Goal: Navigation & Orientation: Find specific page/section

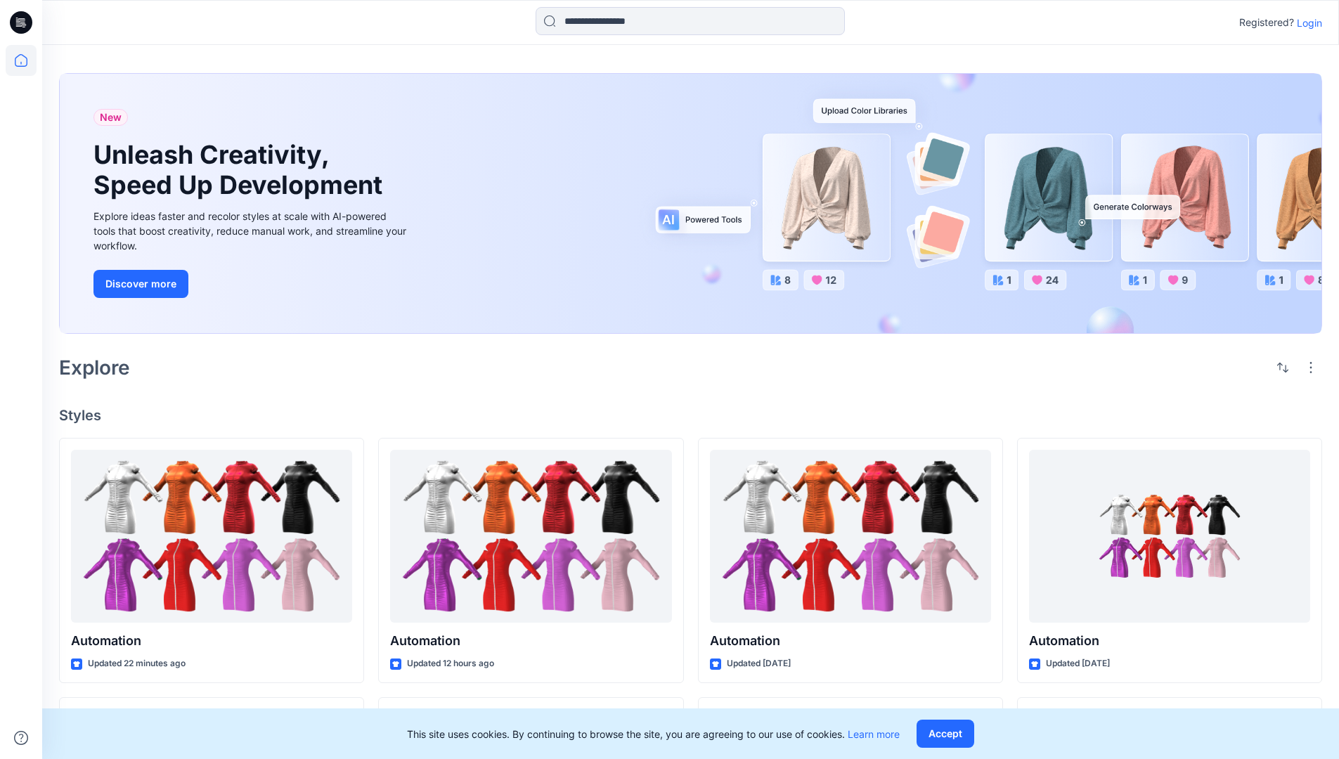
click at [1306, 22] on p "Login" at bounding box center [1309, 22] width 25 height 15
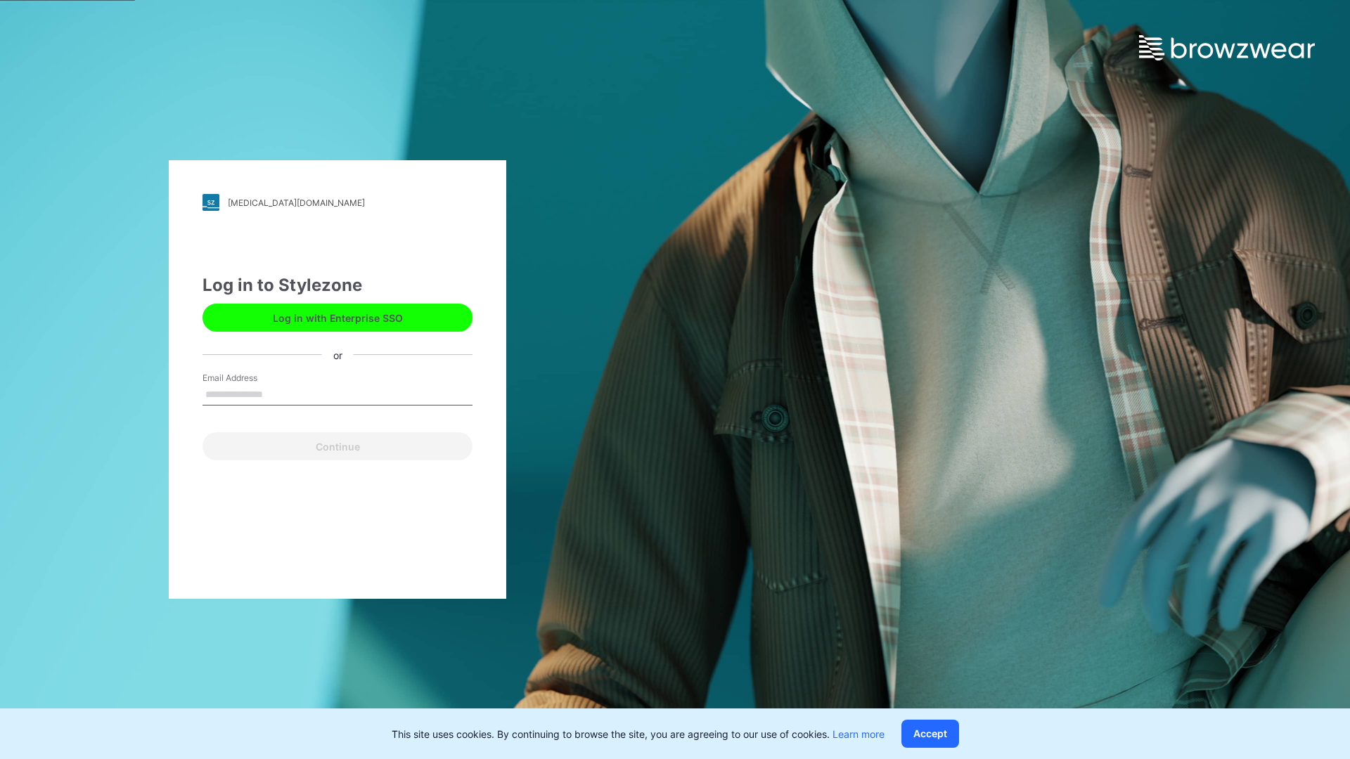
click at [278, 394] on input "Email Address" at bounding box center [337, 394] width 270 height 21
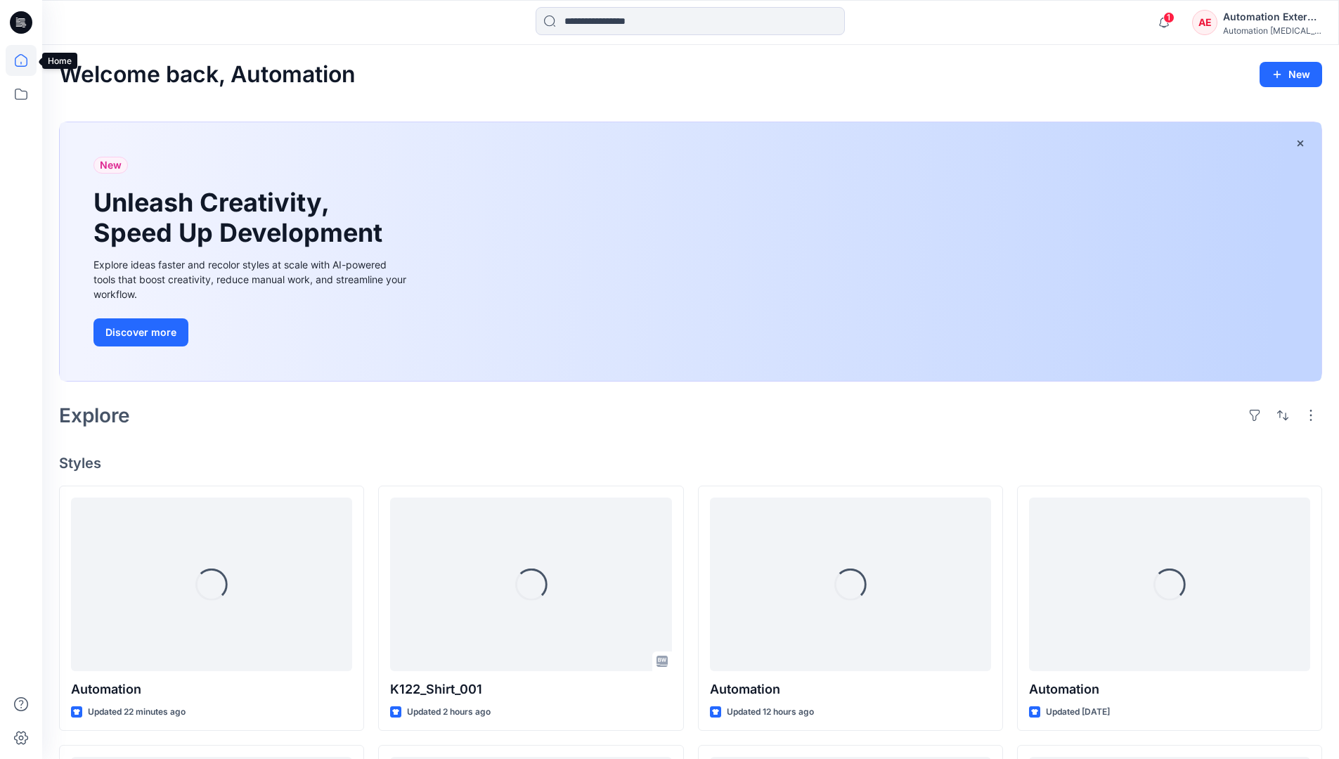
click at [27, 60] on body "1 Notifications Automation Admin shared Automation in Move Test (Public) 12 hou…" at bounding box center [669, 659] width 1339 height 1318
